Goal: Task Accomplishment & Management: Complete application form

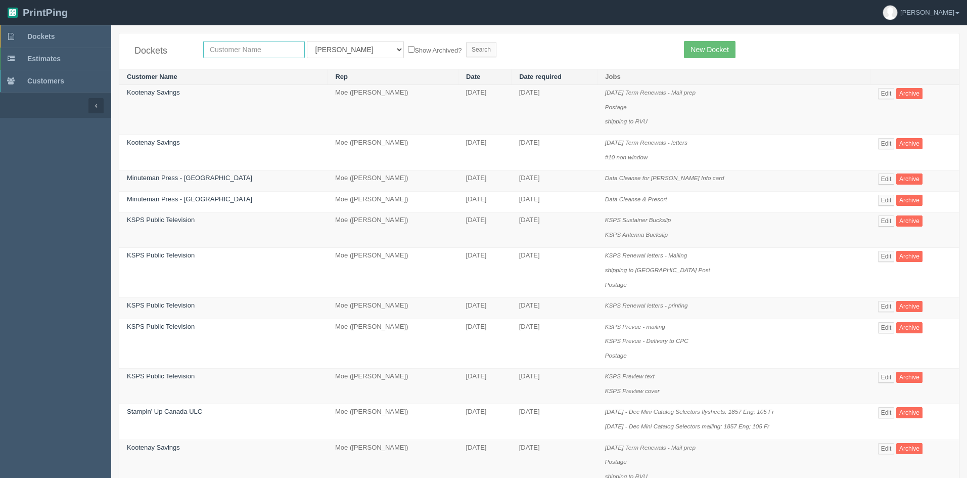
click at [239, 46] on input "text" at bounding box center [254, 49] width 102 height 17
type input "ksps"
click at [466, 50] on input "Search" at bounding box center [481, 49] width 30 height 15
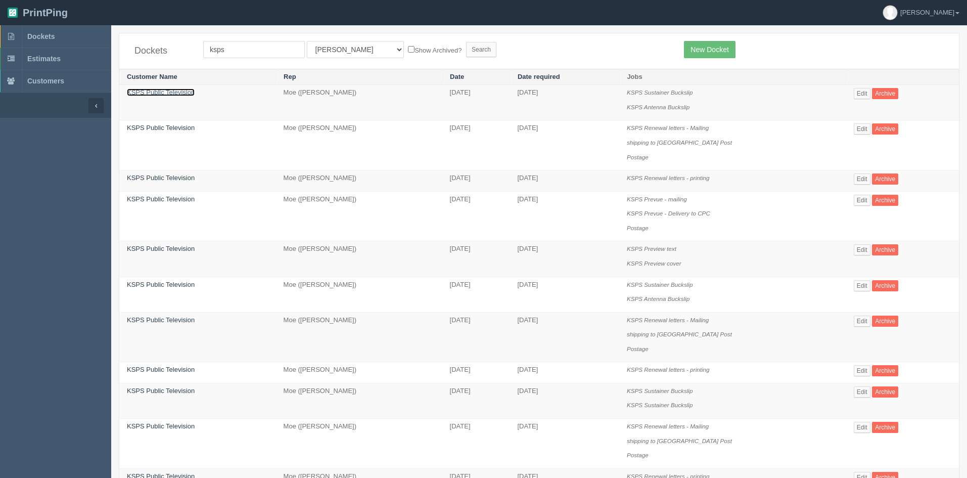
click at [167, 91] on link "KSPS Public Television" at bounding box center [161, 92] width 68 height 8
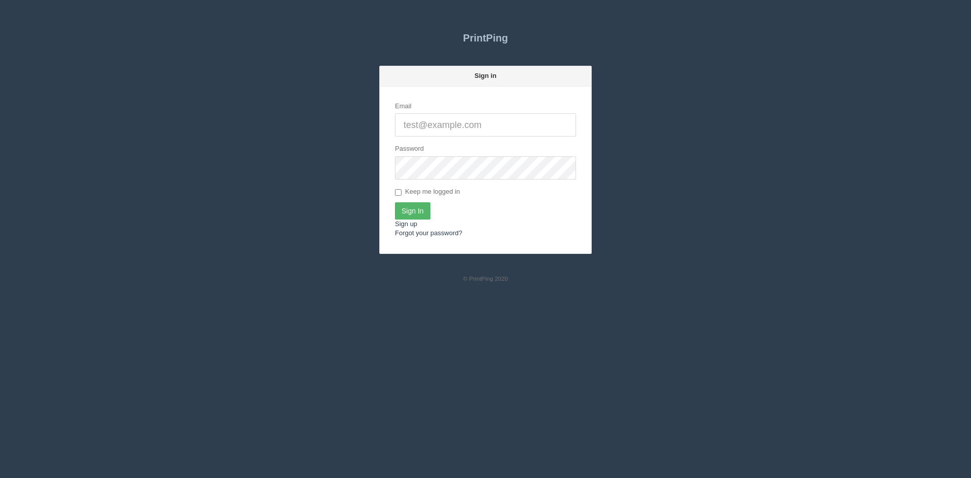
type input "[PERSON_NAME][EMAIL_ADDRESS][DOMAIN_NAME]"
drag, startPoint x: 416, startPoint y: 215, endPoint x: 644, endPoint y: 212, distance: 228.0
click at [417, 215] on input "Sign In" at bounding box center [412, 210] width 35 height 17
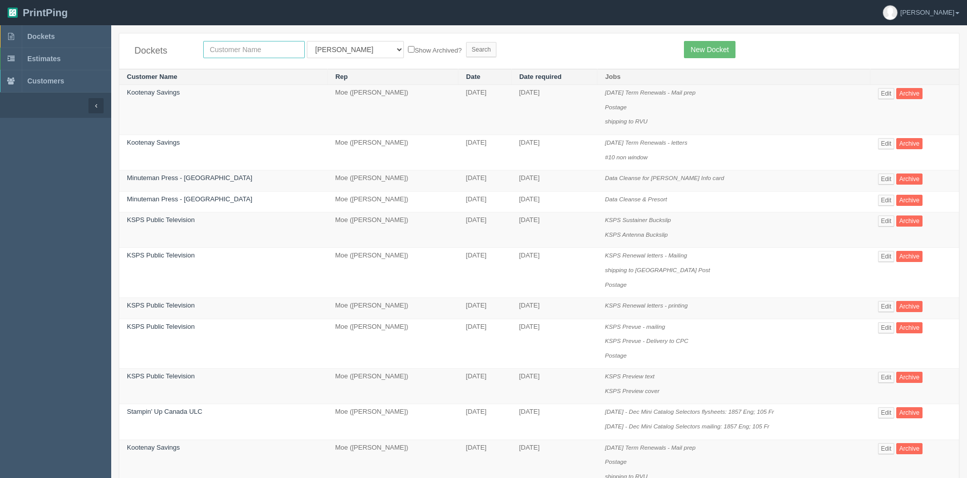
click at [225, 53] on input "text" at bounding box center [254, 49] width 102 height 17
click at [183, 222] on link "KSPS Public Television" at bounding box center [161, 220] width 68 height 8
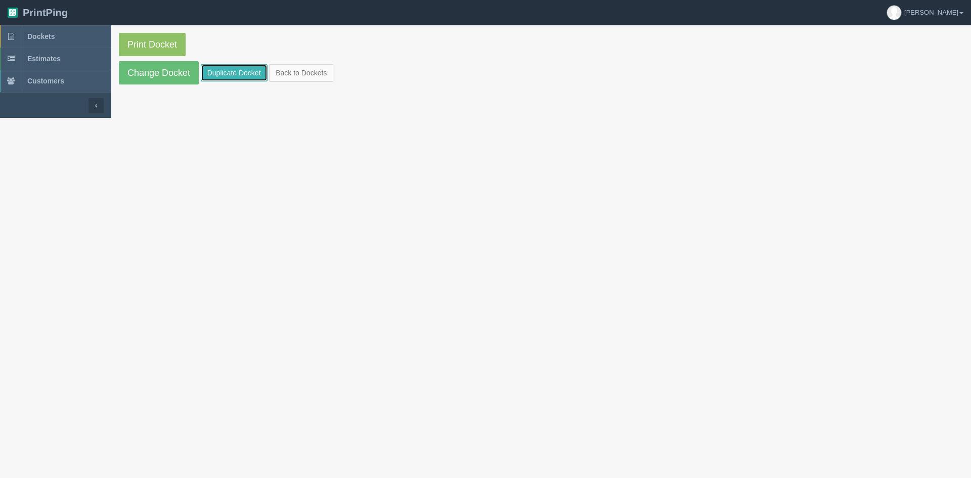
click at [231, 72] on link "Duplicate Docket" at bounding box center [234, 72] width 67 height 17
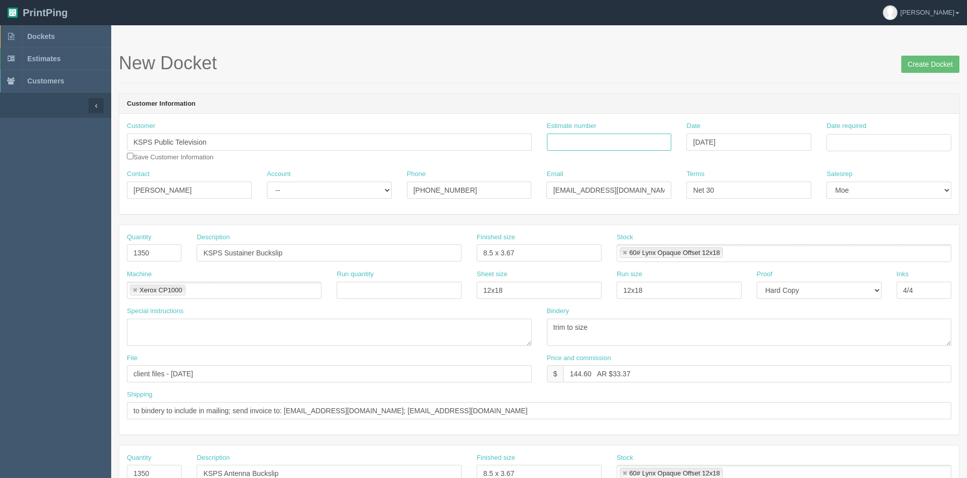
click at [623, 145] on input "Estimate number" at bounding box center [609, 141] width 125 height 17
type input "91438"
click at [892, 143] on input "Date required" at bounding box center [889, 142] width 125 height 17
click at [850, 225] on td "15" at bounding box center [850, 224] width 15 height 15
type input "September 15, 2025"
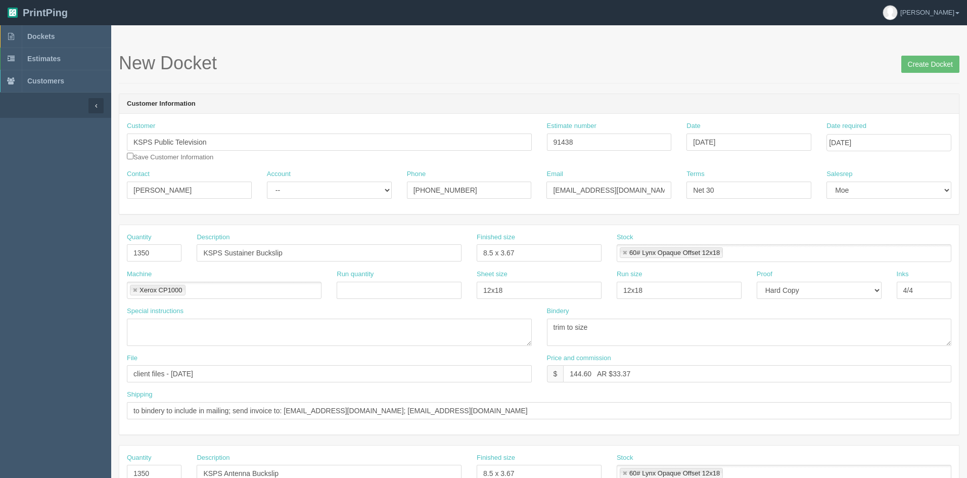
click at [712, 164] on div "Customer KSPS Public Television Save Customer Information Estimate number 91438…" at bounding box center [539, 145] width 840 height 48
drag, startPoint x: 166, startPoint y: 253, endPoint x: 80, endPoint y: 243, distance: 86.6
click at [80, 243] on section "Dockets Estimates Customers" at bounding box center [483, 471] width 967 height 893
type input "1700"
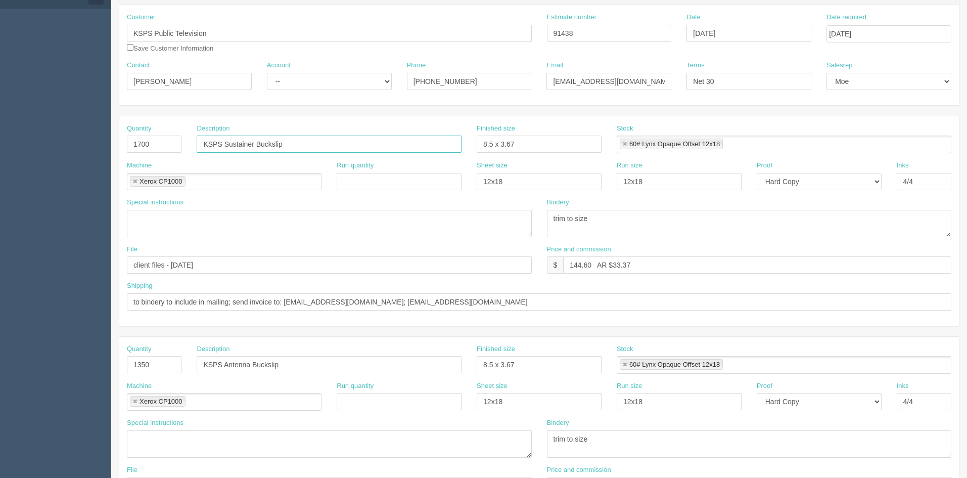
scroll to position [51, 0]
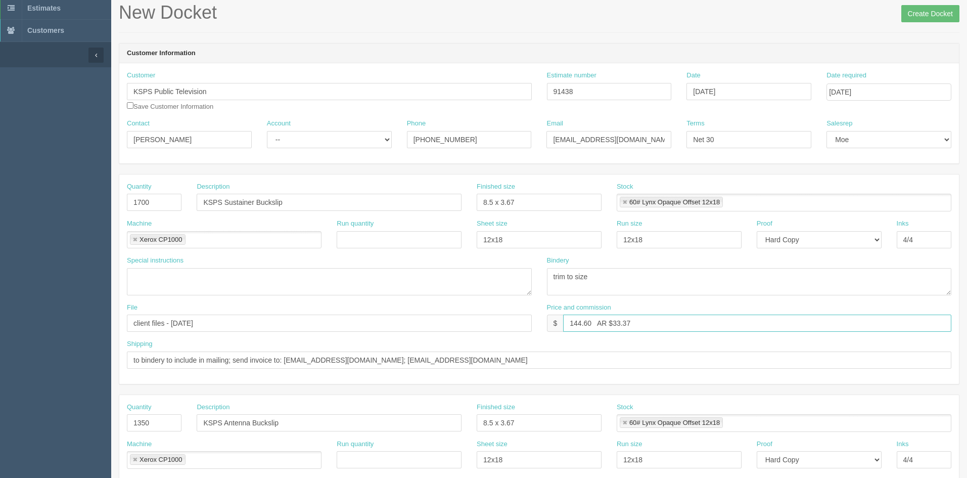
drag, startPoint x: 591, startPoint y: 324, endPoint x: 546, endPoint y: 319, distance: 45.8
click at [546, 319] on div "Price and commission $ 144.60 AR $33.37" at bounding box center [749, 321] width 420 height 37
drag, startPoint x: 615, startPoint y: 322, endPoint x: 706, endPoint y: 326, distance: 91.6
click at [706, 326] on input "167.73 AR $33.37" at bounding box center [757, 322] width 388 height 17
type input "167.73 AR $38.70"
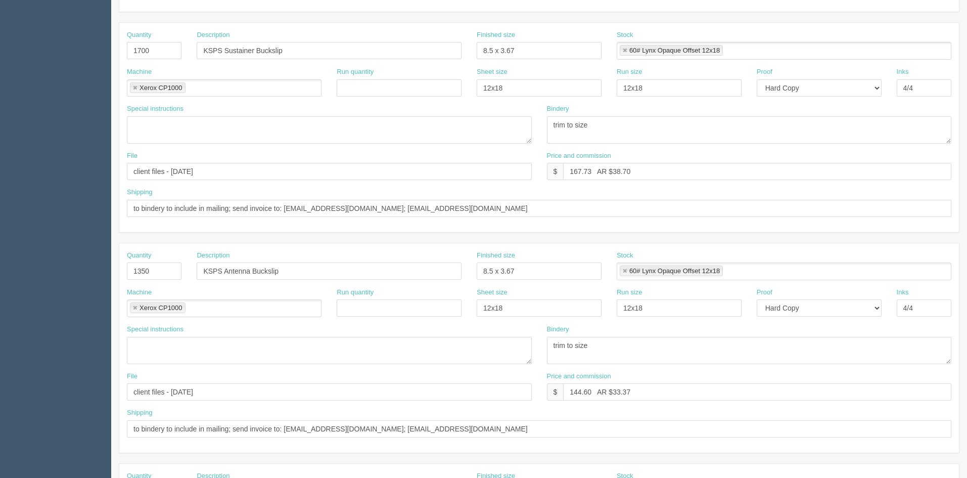
scroll to position [253, 0]
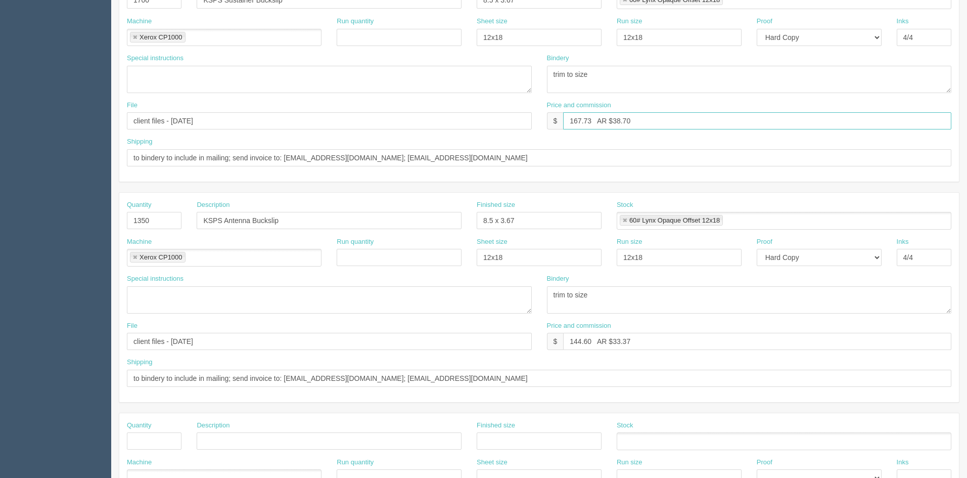
drag, startPoint x: 613, startPoint y: 118, endPoint x: 559, endPoint y: 118, distance: 54.6
click at [559, 118] on div "$ 167.73 AR $38.70" at bounding box center [749, 120] width 405 height 17
drag, startPoint x: 662, startPoint y: 338, endPoint x: 547, endPoint y: 337, distance: 115.8
click at [547, 337] on div "$ 144.60 AR $33.37" at bounding box center [749, 341] width 405 height 17
paste input "67.73 AR $38.70"
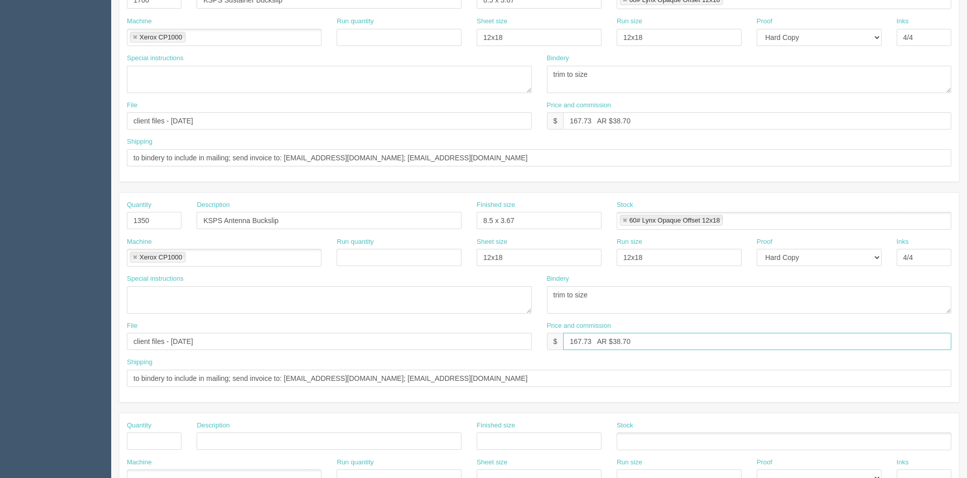
type input "167.73 AR $38.70"
drag, startPoint x: 80, startPoint y: 207, endPoint x: 21, endPoint y: 192, distance: 61.1
click at [22, 192] on section "Dockets Estimates Customers" at bounding box center [483, 218] width 967 height 893
type input "1700"
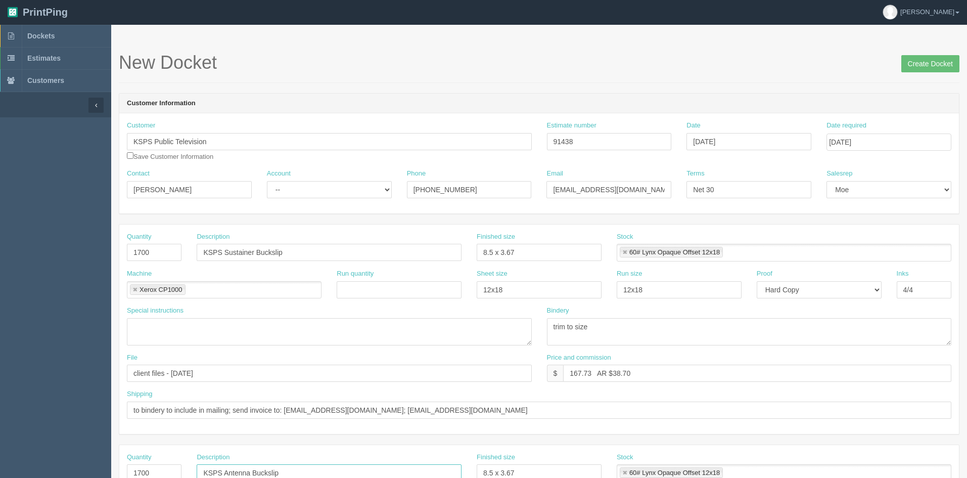
scroll to position [0, 0]
click at [924, 68] on input "Create Docket" at bounding box center [930, 64] width 58 height 17
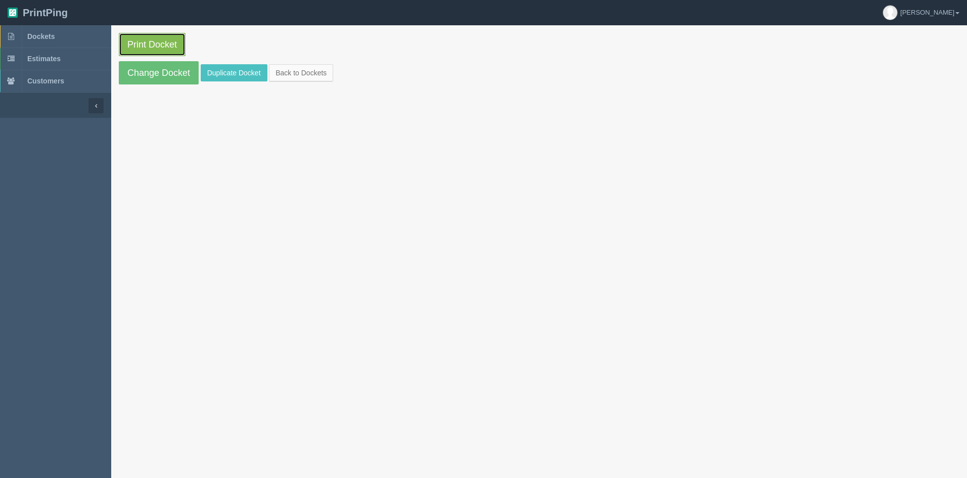
click at [140, 48] on link "Print Docket" at bounding box center [152, 44] width 67 height 23
click at [299, 72] on link "Back to Dockets" at bounding box center [301, 72] width 64 height 17
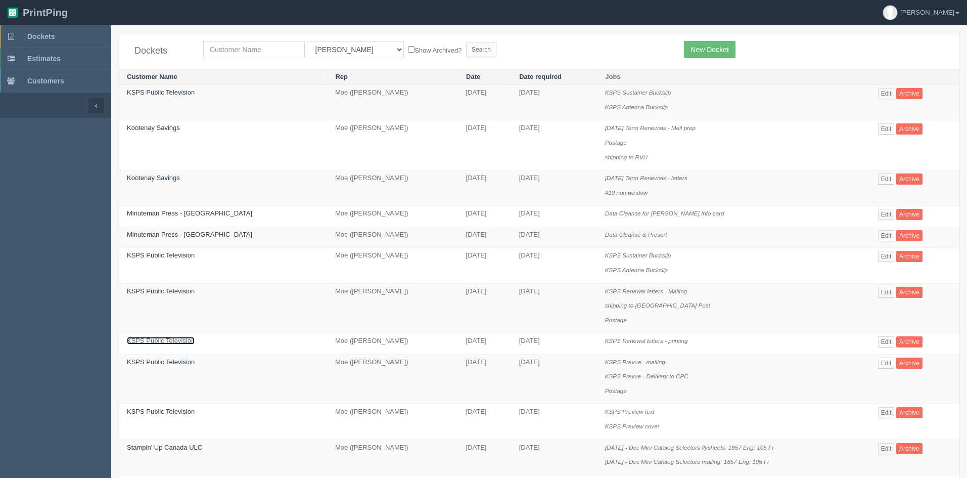
click at [176, 339] on link "KSPS Public Television" at bounding box center [161, 341] width 68 height 8
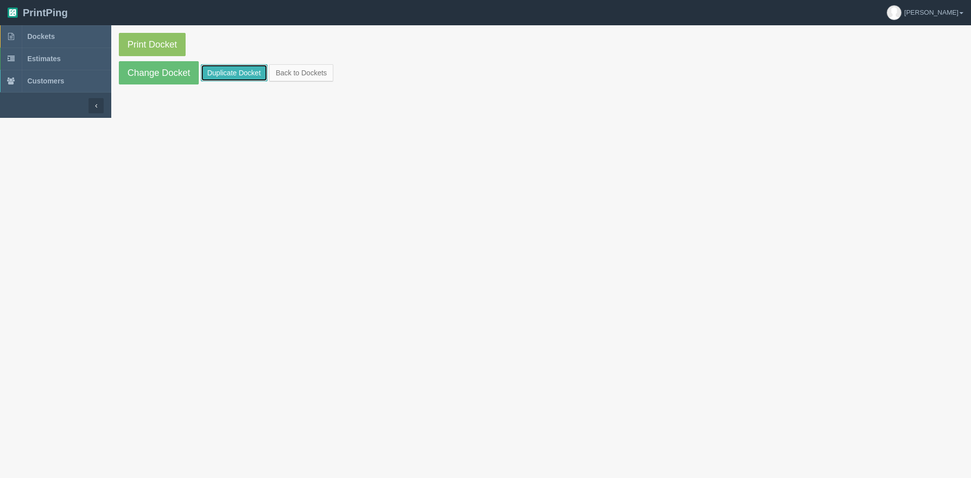
drag, startPoint x: 240, startPoint y: 73, endPoint x: 311, endPoint y: 134, distance: 94.3
click at [240, 73] on link "Duplicate Docket" at bounding box center [234, 72] width 67 height 17
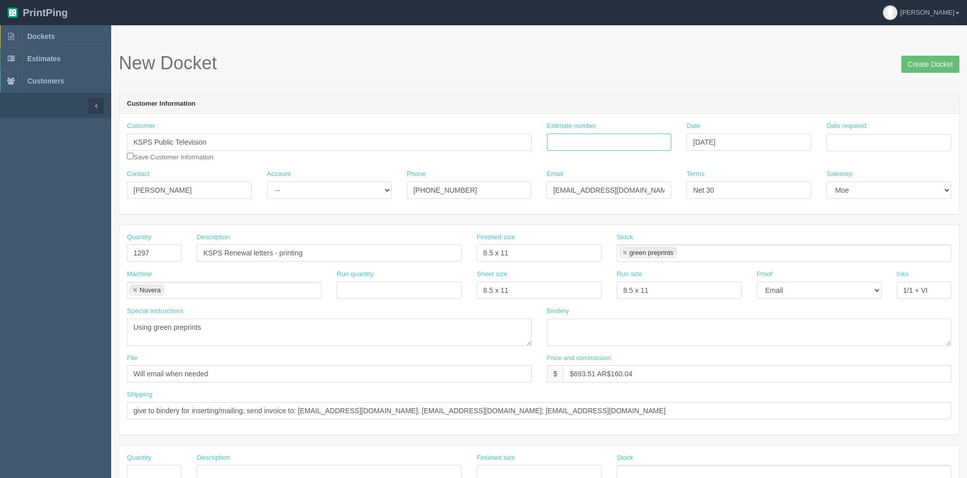
click at [643, 148] on input "Estimate number" at bounding box center [609, 141] width 125 height 17
type input "84993"
click at [881, 145] on input "Date required" at bounding box center [889, 142] width 125 height 17
click at [854, 228] on td "15" at bounding box center [850, 224] width 15 height 15
type input "September 15, 2025"
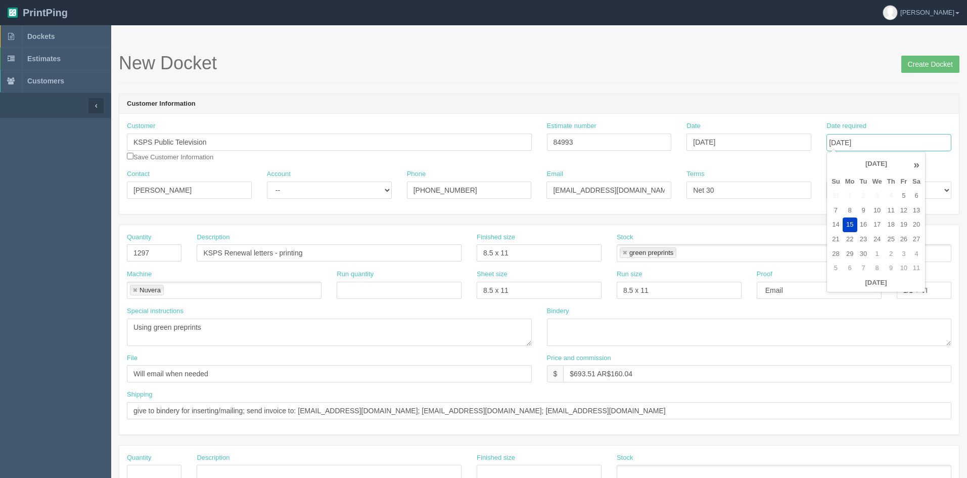
click at [625, 251] on link at bounding box center [625, 253] width 6 height 7
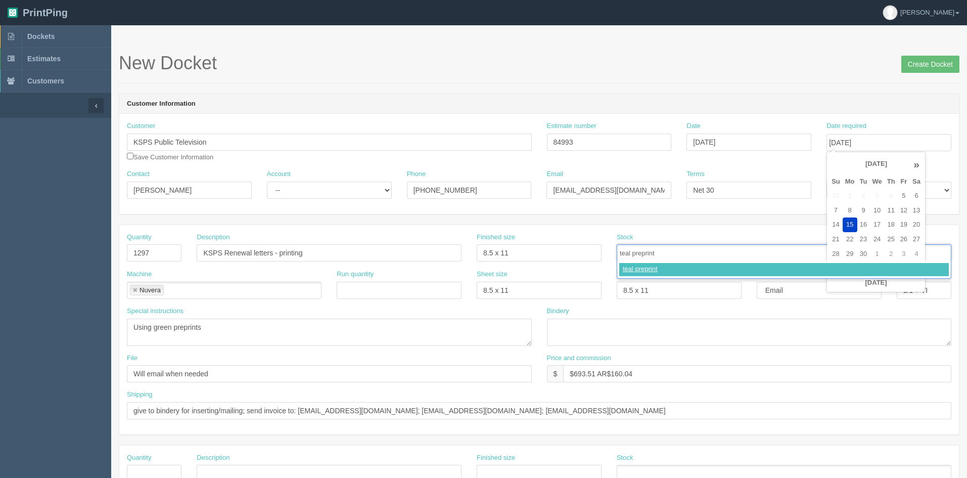
type input "teal preprints"
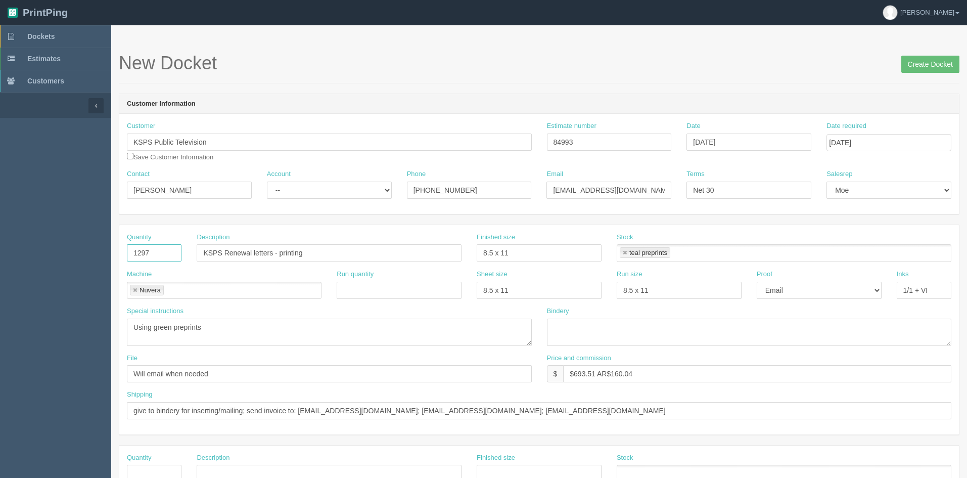
drag, startPoint x: 154, startPoint y: 258, endPoint x: 96, endPoint y: 244, distance: 59.8
click at [96, 244] on section "Dockets Estimates Customers" at bounding box center [483, 471] width 967 height 893
type input "1681"
click at [163, 323] on textarea "Using green preprints" at bounding box center [329, 332] width 405 height 27
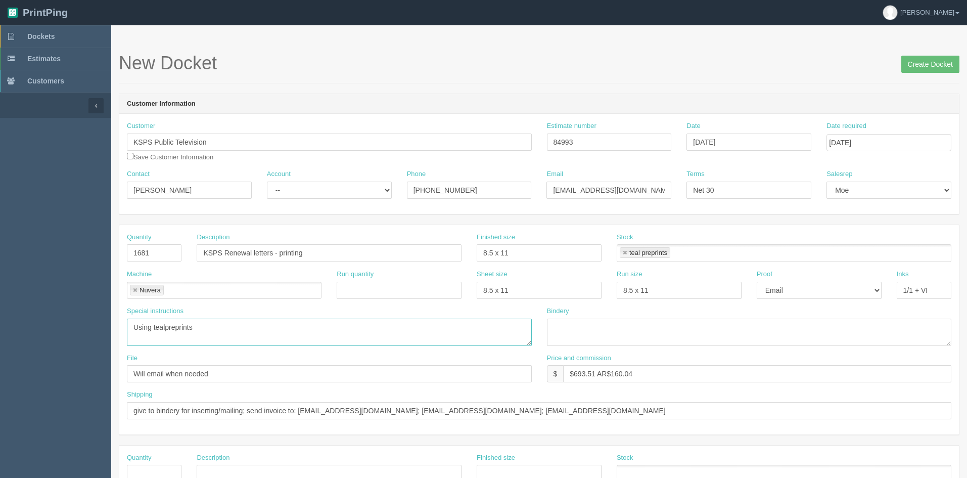
type textarea "Using tealpreprints"
drag, startPoint x: 595, startPoint y: 372, endPoint x: 559, endPoint y: 372, distance: 35.9
click at [559, 372] on div "$ $693.51 AR$160.04" at bounding box center [749, 373] width 405 height 17
drag, startPoint x: 612, startPoint y: 373, endPoint x: 658, endPoint y: 373, distance: 46.5
click at [658, 373] on input "758.18 AR$160.04" at bounding box center [757, 373] width 388 height 17
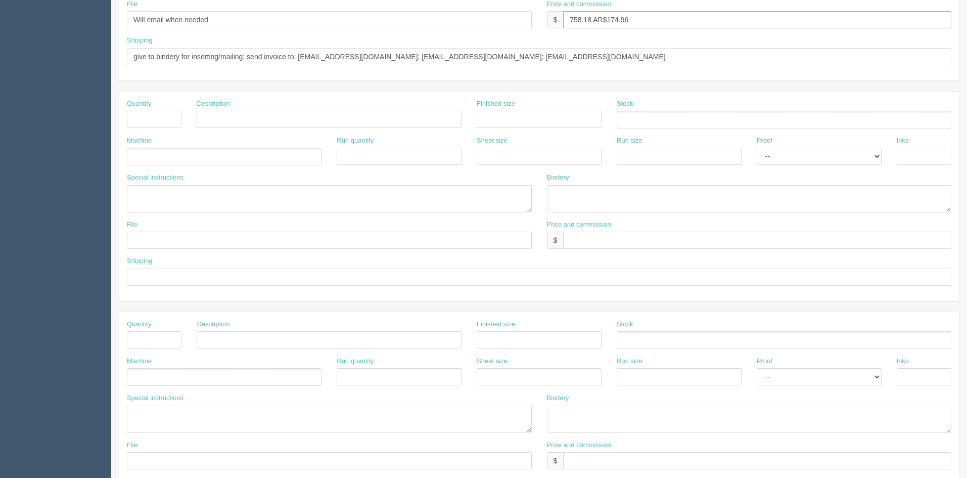
scroll to position [440, 0]
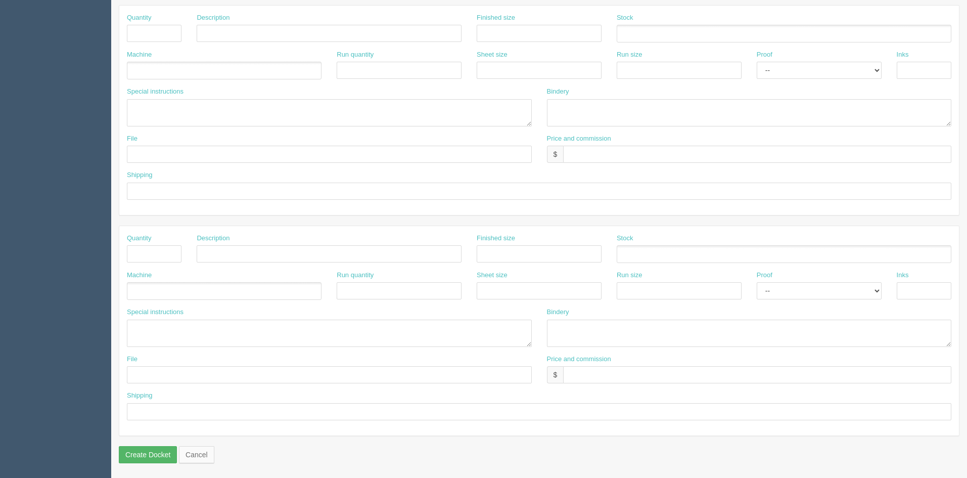
type input "758.18 AR$174.96"
click at [144, 459] on input "Create Docket" at bounding box center [148, 454] width 58 height 17
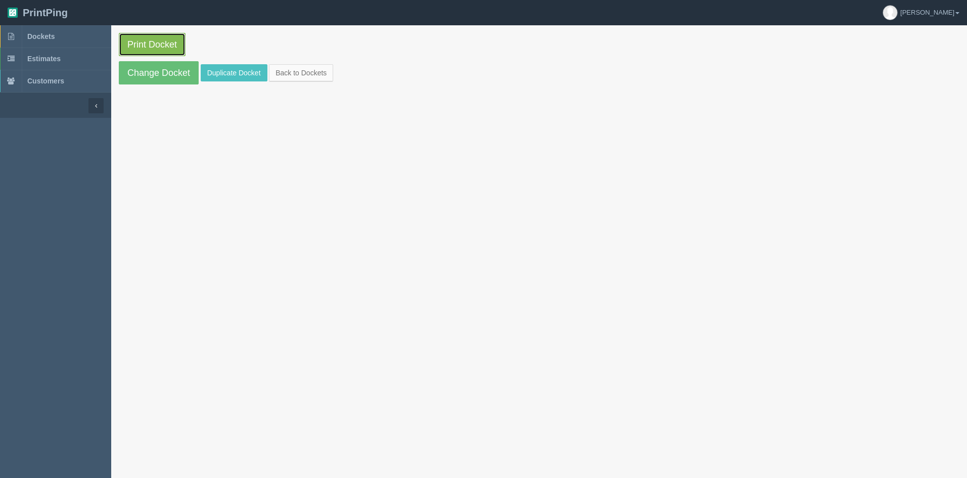
click at [157, 43] on link "Print Docket" at bounding box center [152, 44] width 67 height 23
click at [286, 74] on link "Back to Dockets" at bounding box center [301, 72] width 64 height 17
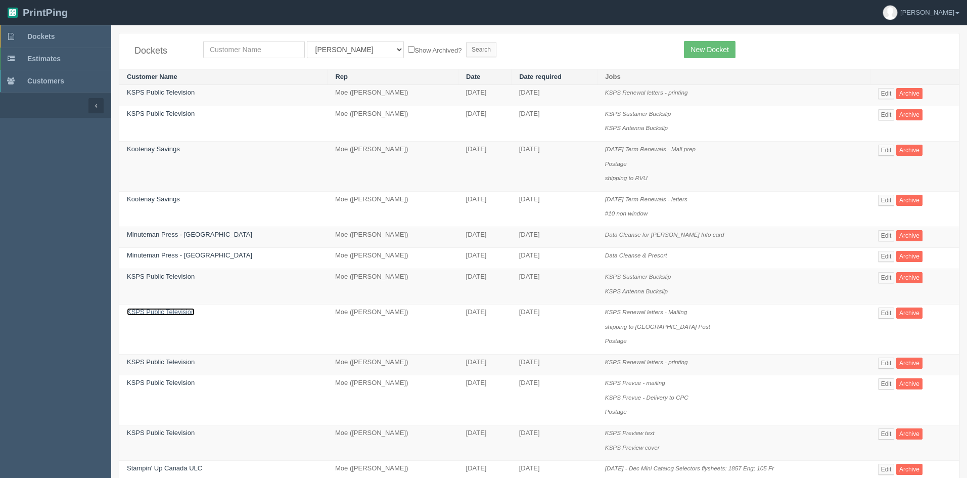
click at [167, 310] on link "KSPS Public Television" at bounding box center [161, 312] width 68 height 8
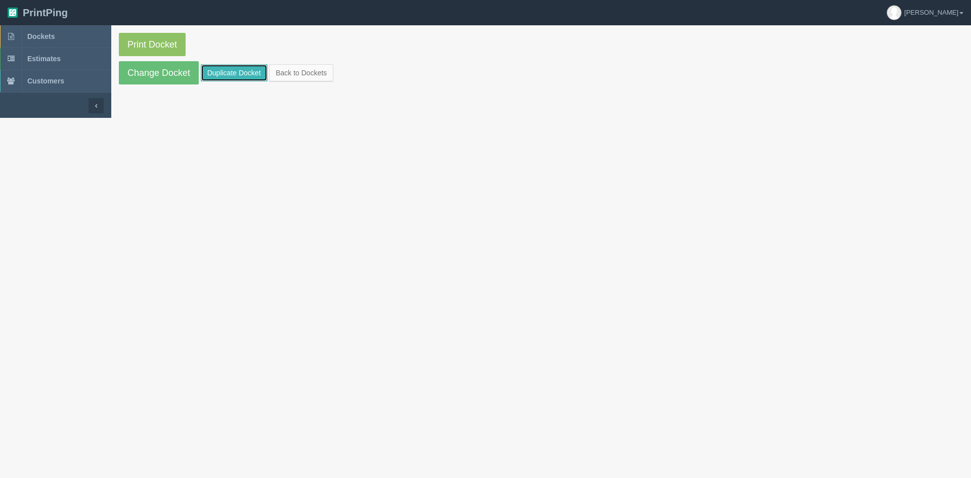
click at [215, 72] on link "Duplicate Docket" at bounding box center [234, 72] width 67 height 17
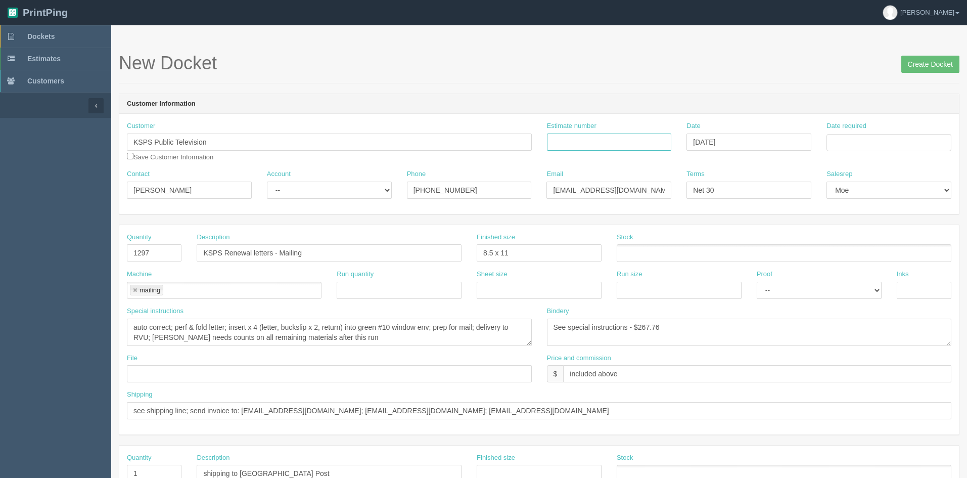
click at [582, 137] on input "Estimate number" at bounding box center [609, 141] width 125 height 17
type input "84993"
click at [887, 144] on input "Date required" at bounding box center [889, 142] width 125 height 17
click at [846, 227] on td "15" at bounding box center [850, 224] width 15 height 15
type input "September 15, 2025"
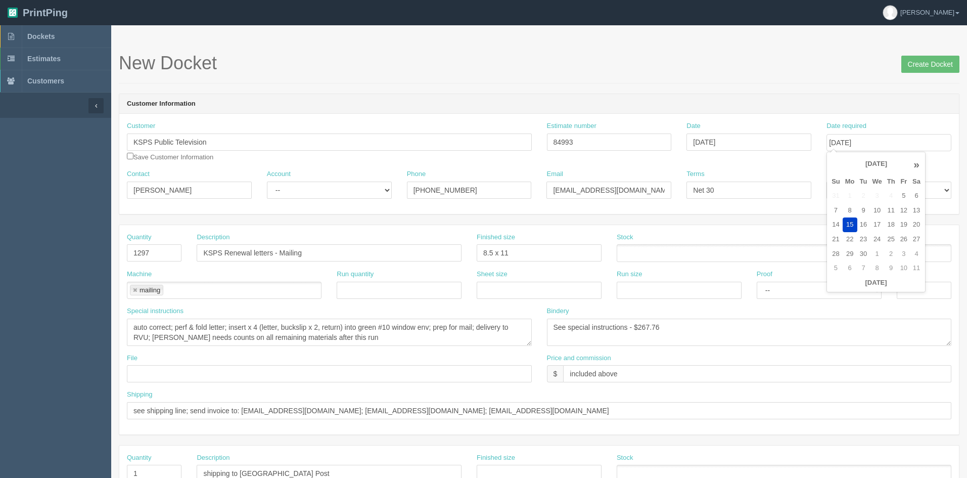
click at [376, 67] on h1 "New Docket Create Docket" at bounding box center [539, 63] width 841 height 20
drag, startPoint x: 161, startPoint y: 251, endPoint x: 88, endPoint y: 243, distance: 73.3
click at [89, 244] on section "Dockets Estimates Customers" at bounding box center [483, 471] width 967 height 893
type input "1681"
click at [378, 324] on textarea "auto correct; perf & fold letter; insert x 4 (letter, buckslip x 2, return) int…" at bounding box center [329, 332] width 405 height 27
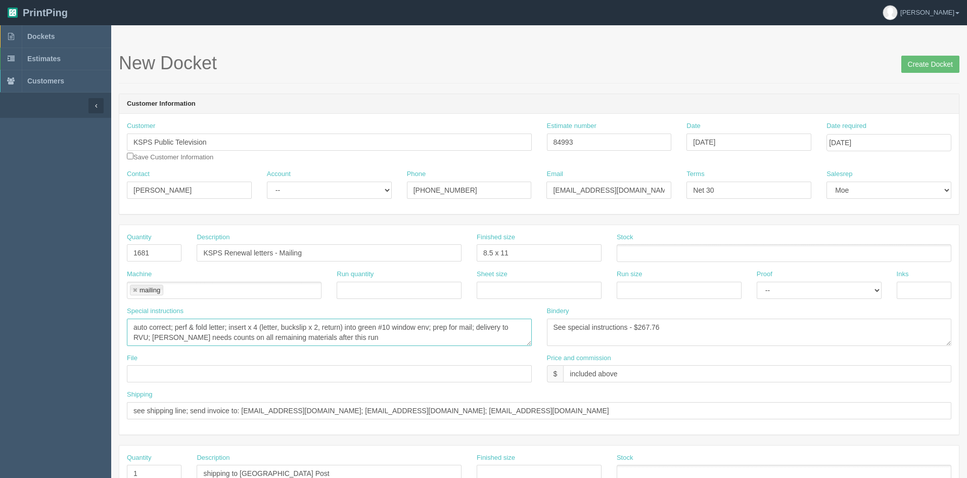
click at [378, 324] on textarea "auto correct; perf & fold letter; insert x 4 (letter, buckslip x 2, return) int…" at bounding box center [329, 332] width 405 height 27
type textarea "auto correct; perf & fold letter; insert x 4 (letter, buckslip x 2, return) int…"
drag, startPoint x: 669, startPoint y: 326, endPoint x: 645, endPoint y: 324, distance: 24.9
click at [645, 324] on textarea "See special instructions - $267.76" at bounding box center [749, 332] width 405 height 27
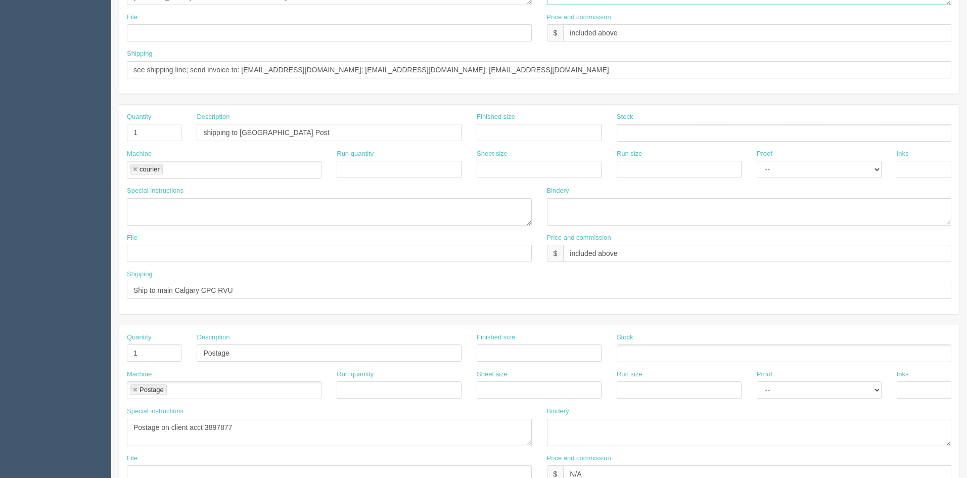
scroll to position [440, 0]
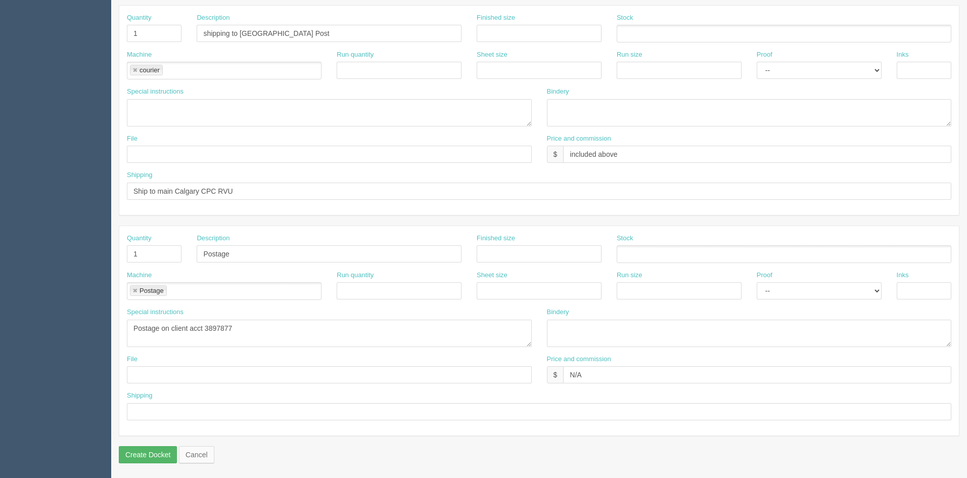
type textarea "See special instructions - $288.33"
click at [162, 455] on input "Create Docket" at bounding box center [148, 454] width 58 height 17
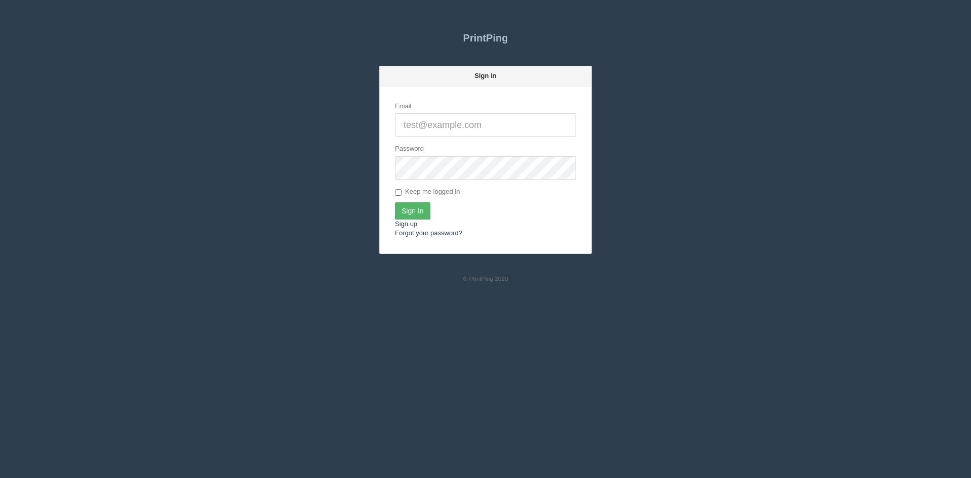
type input "[PERSON_NAME][EMAIL_ADDRESS][DOMAIN_NAME]"
click at [402, 216] on input "Sign In" at bounding box center [412, 210] width 35 height 17
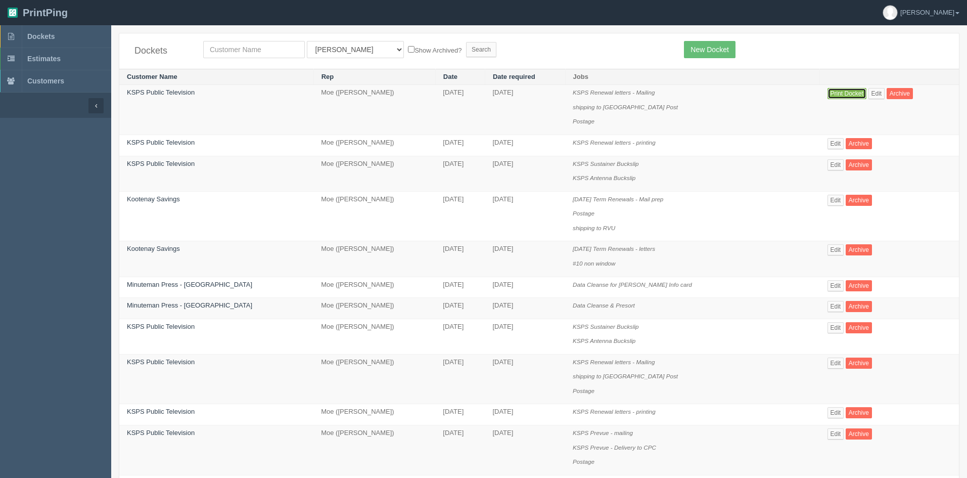
click at [832, 95] on link "Print Docket" at bounding box center [847, 93] width 39 height 11
